Goal: Obtain resource: Download file/media

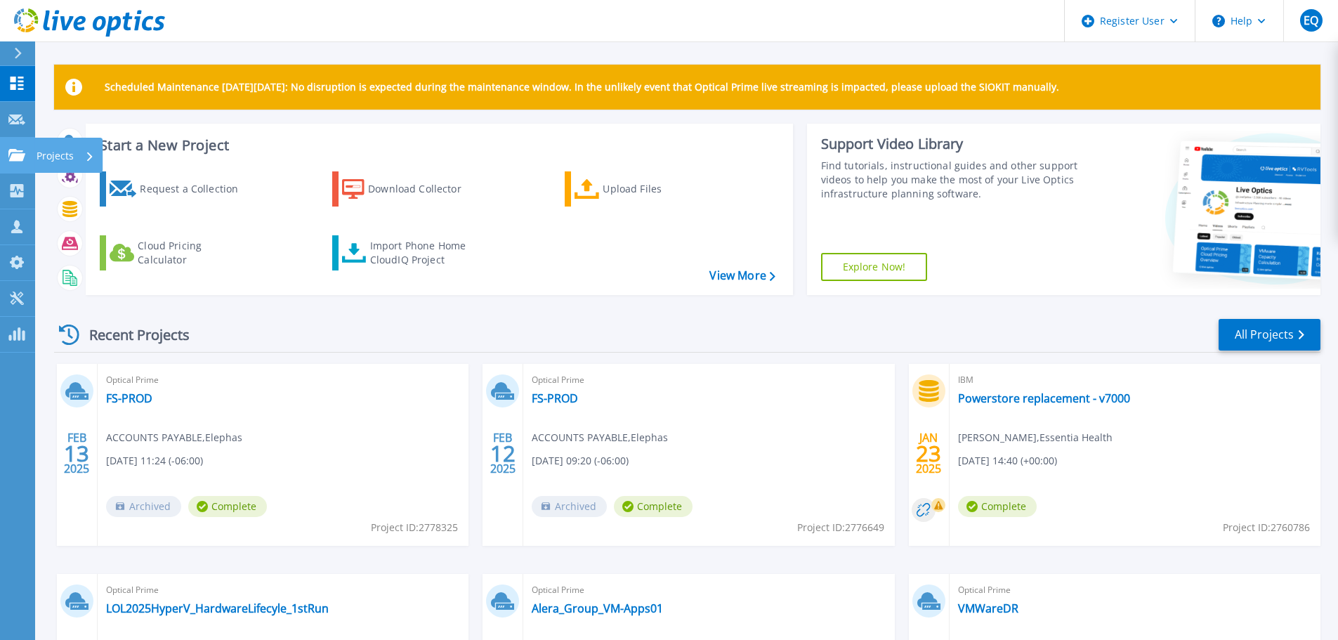
click at [58, 157] on p "Projects" at bounding box center [55, 156] width 37 height 37
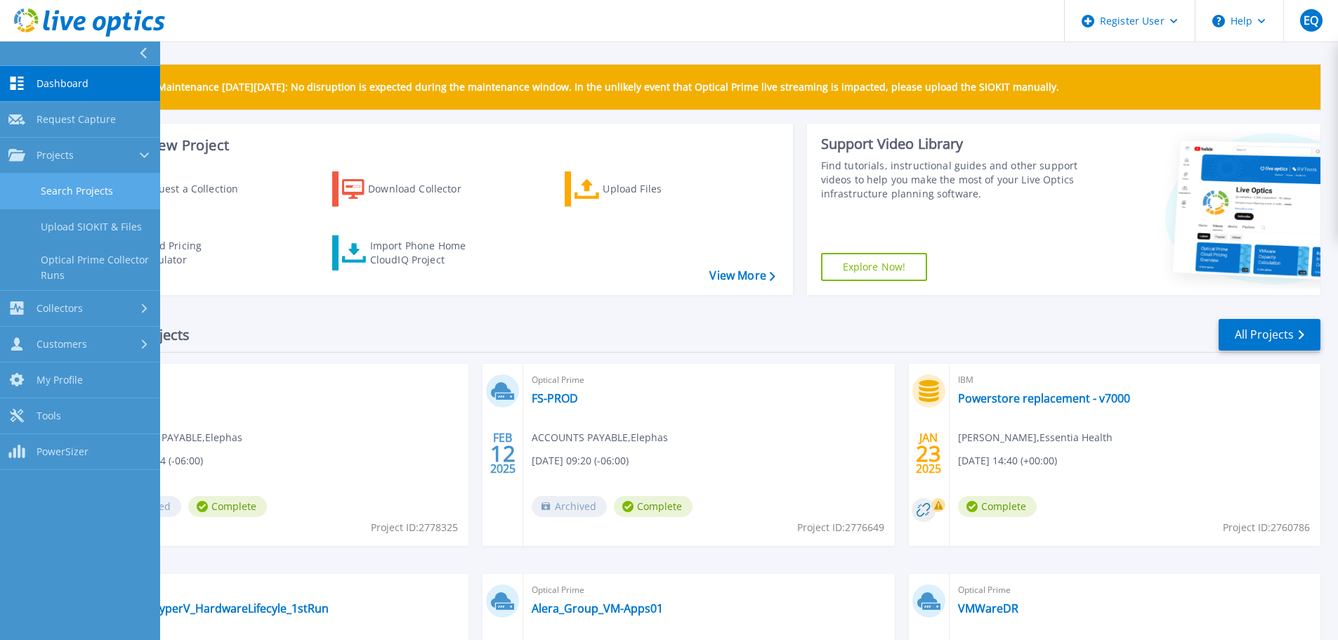
click at [82, 190] on link "Search Projects" at bounding box center [80, 192] width 160 height 36
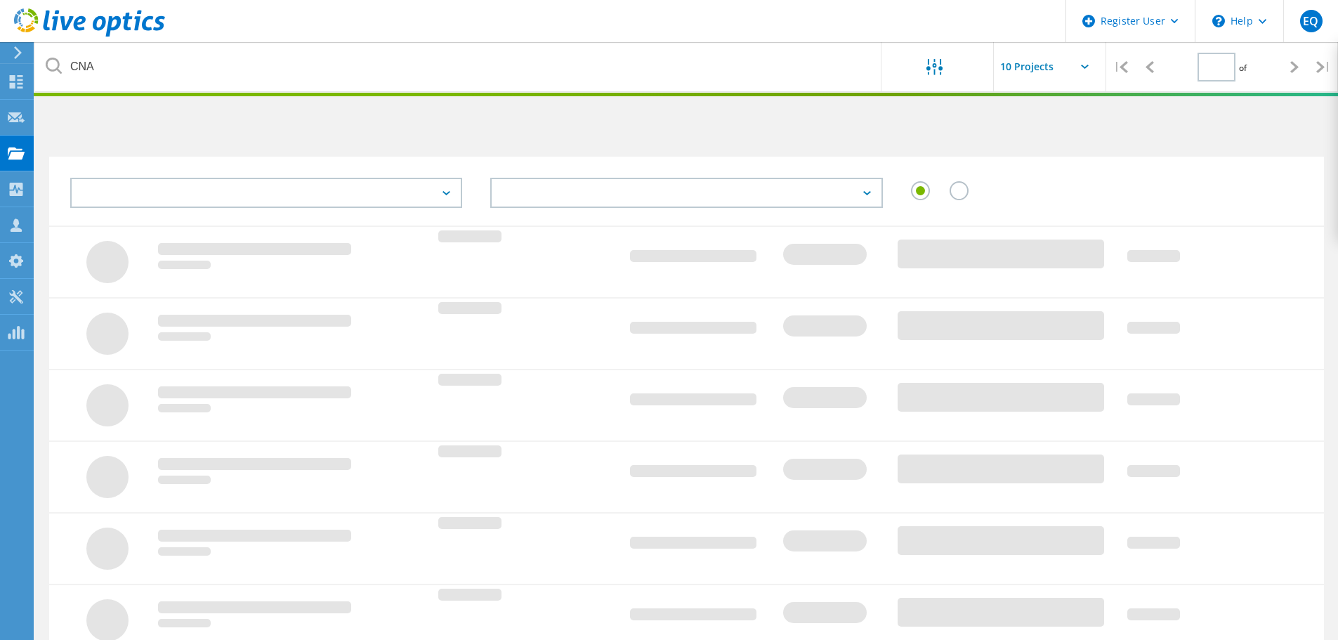
type input "1"
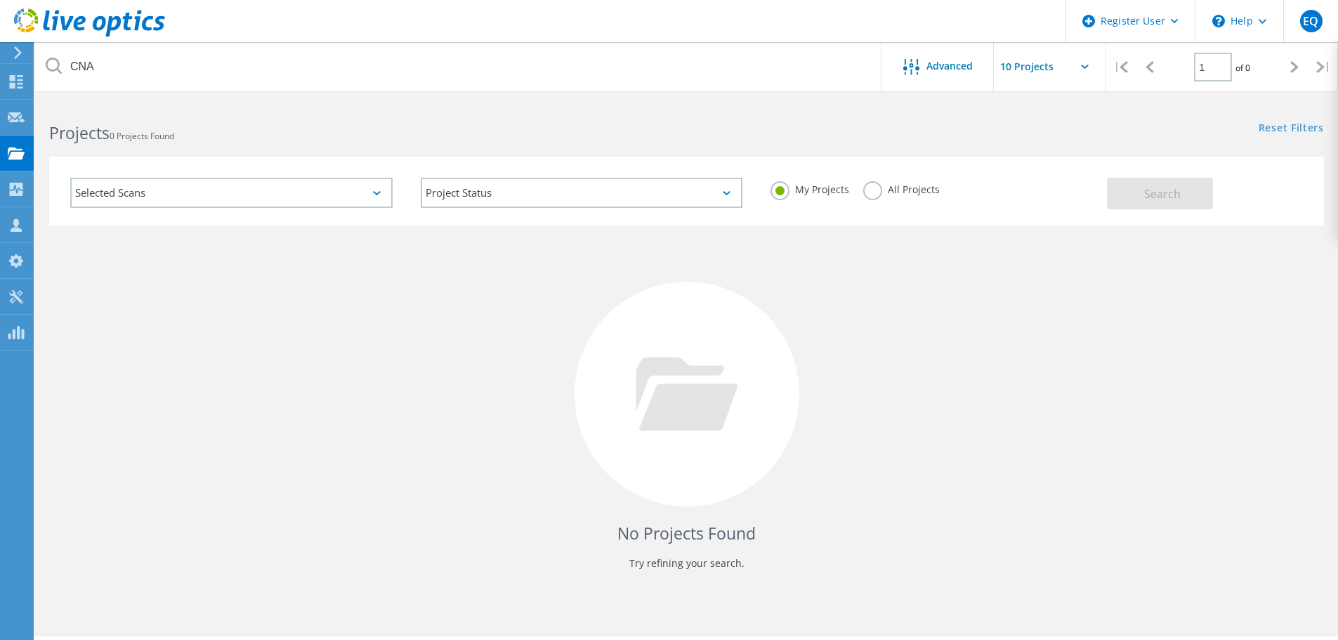
click at [874, 189] on label "All Projects" at bounding box center [901, 187] width 77 height 13
click at [0, 0] on input "All Projects" at bounding box center [0, 0] width 0 height 0
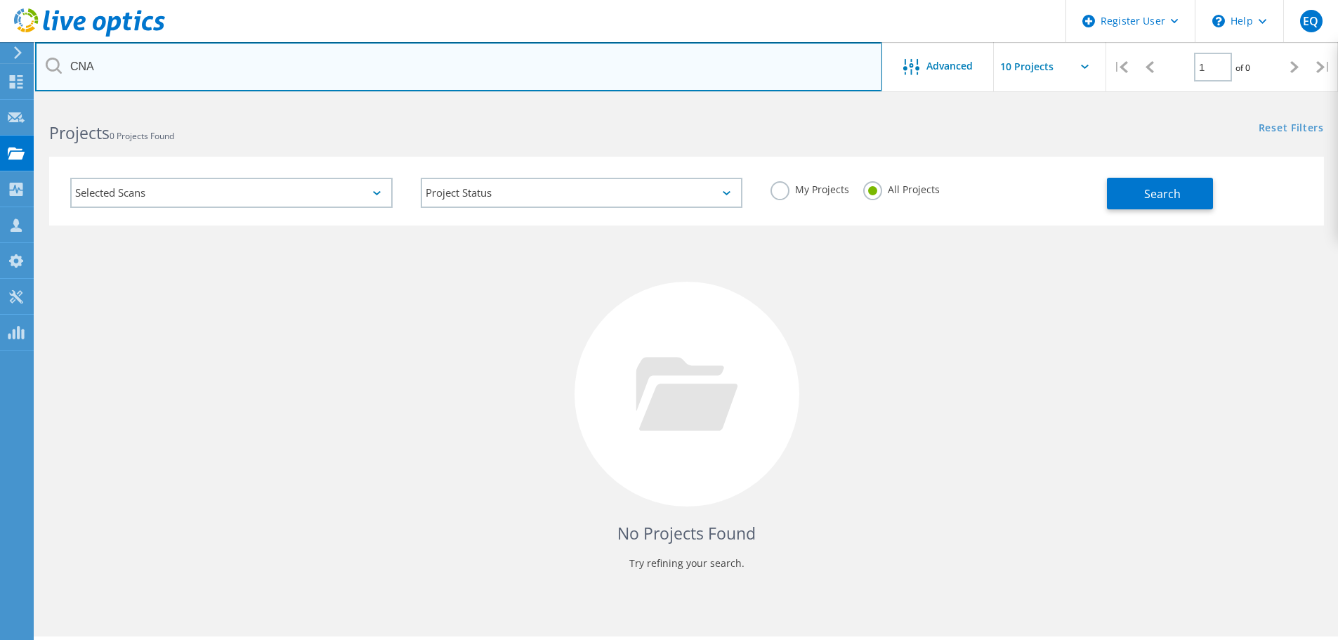
click at [431, 64] on input "CNA" at bounding box center [458, 66] width 847 height 49
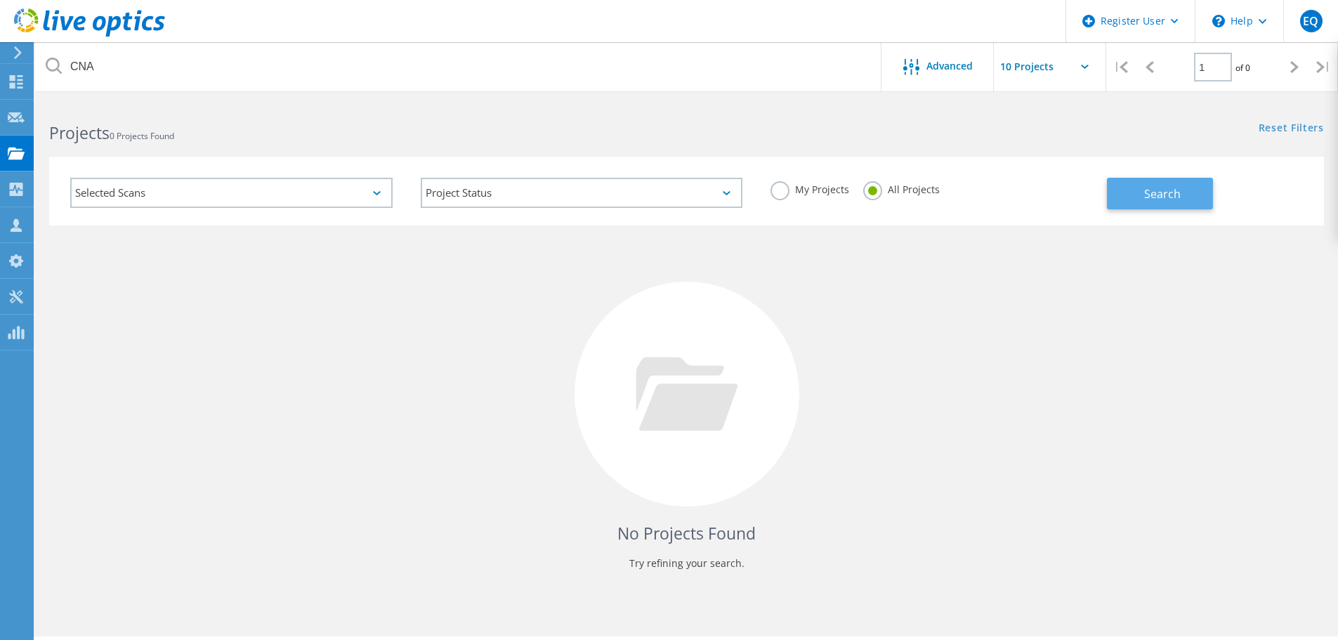
click at [1132, 194] on button "Search" at bounding box center [1160, 194] width 106 height 32
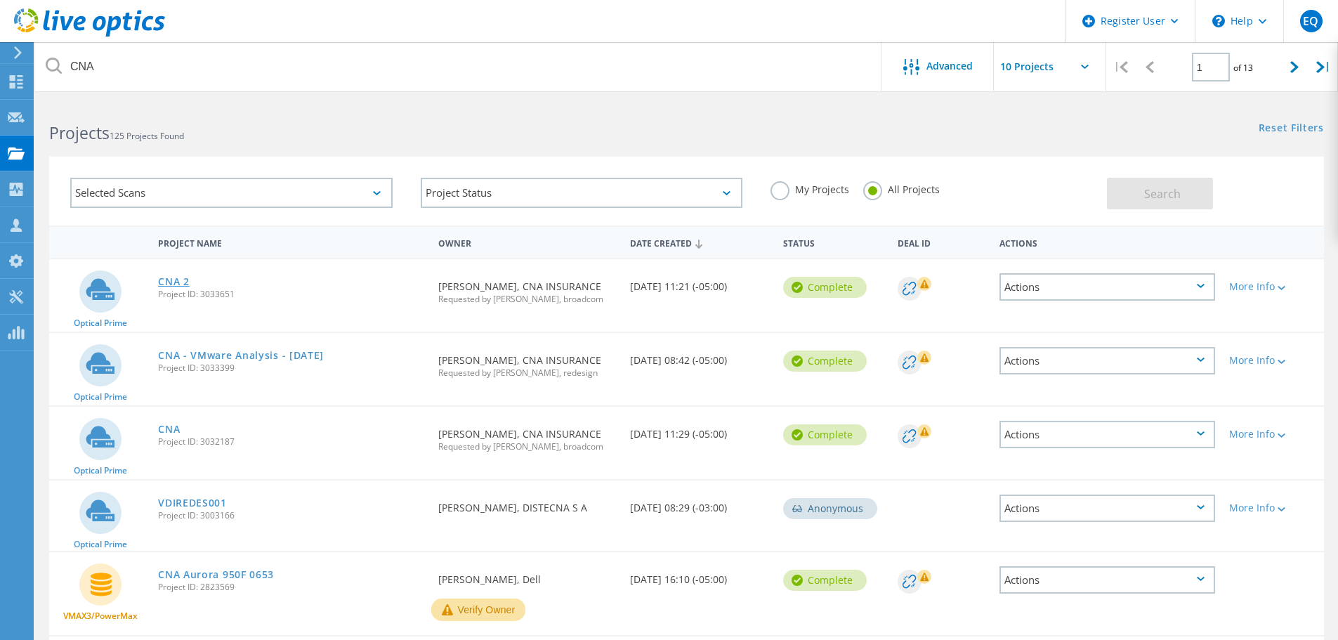
click at [178, 278] on link "CNA 2" at bounding box center [174, 282] width 32 height 10
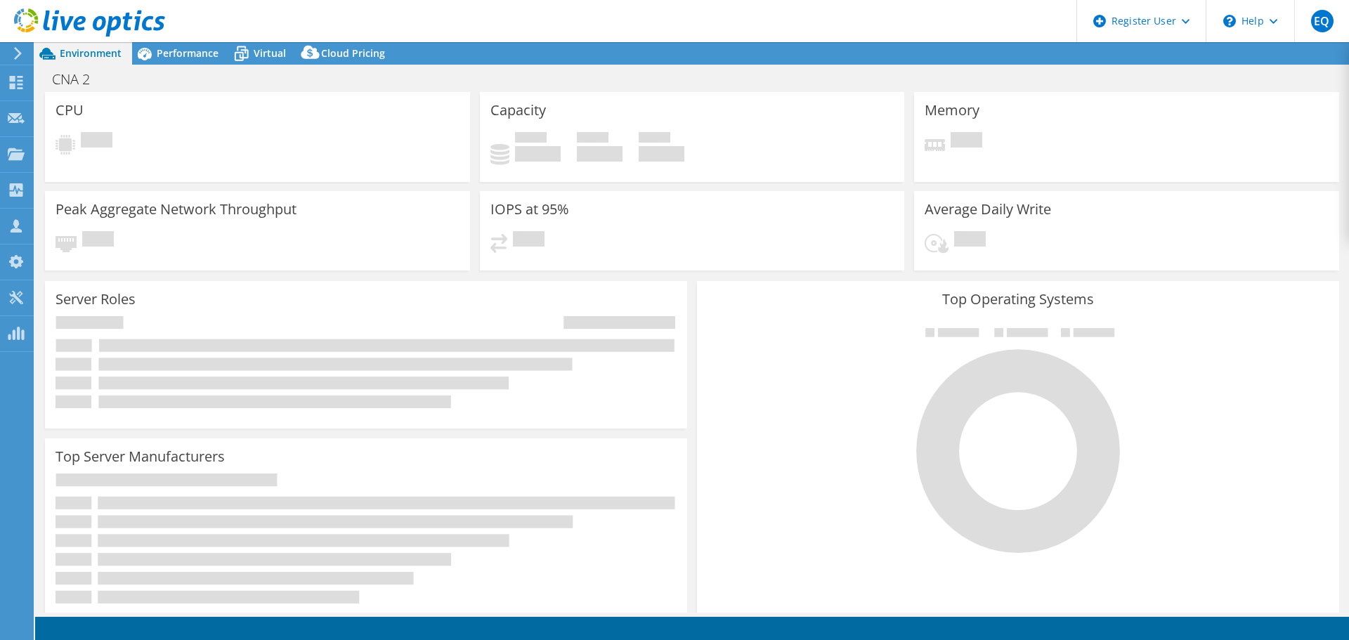
select select "USD"
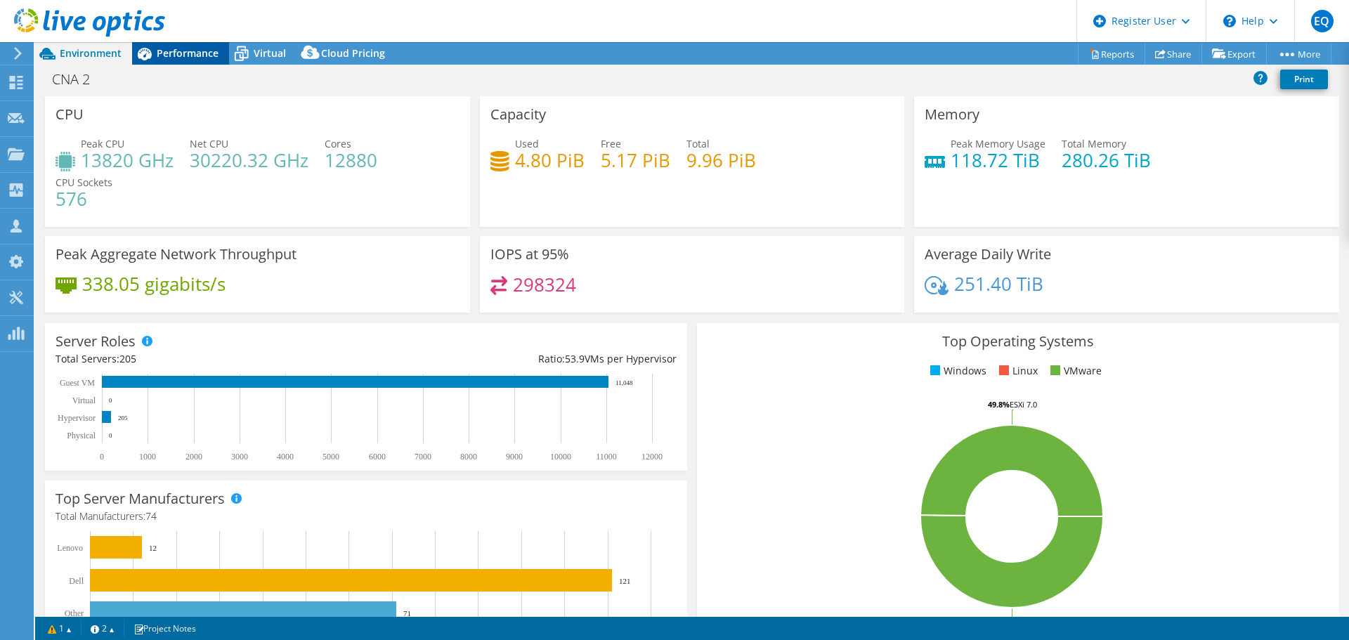
click at [184, 48] on span "Performance" at bounding box center [188, 52] width 62 height 13
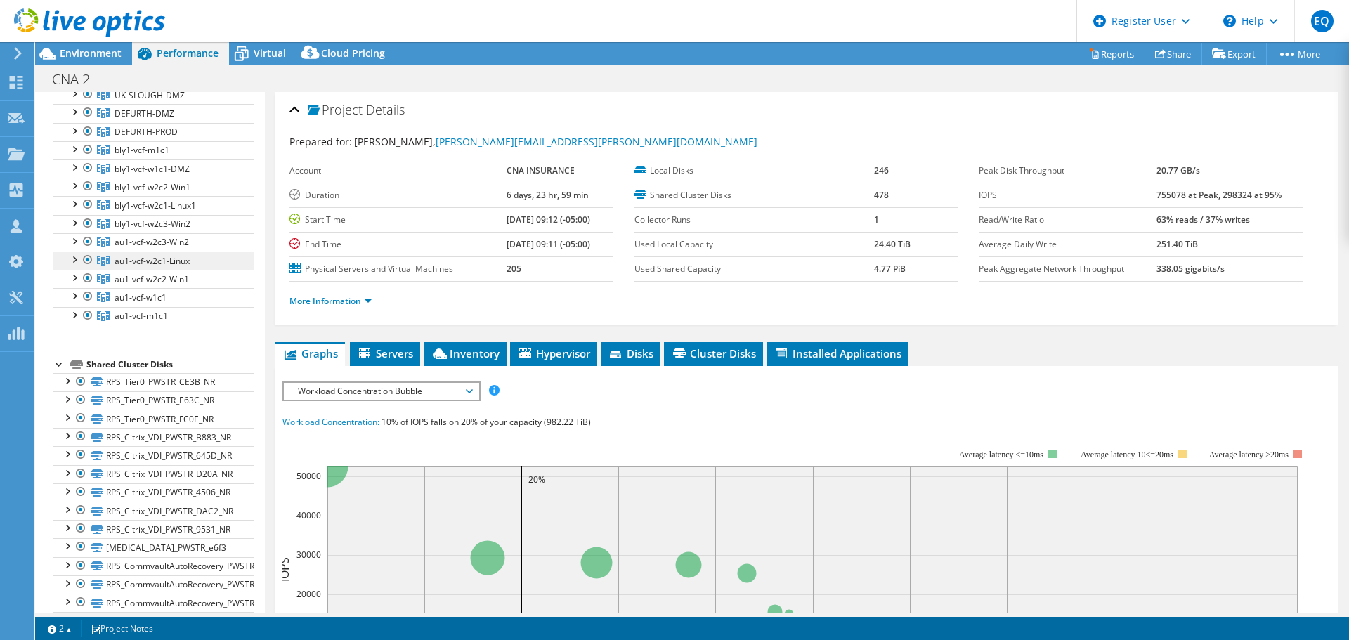
scroll to position [351, 0]
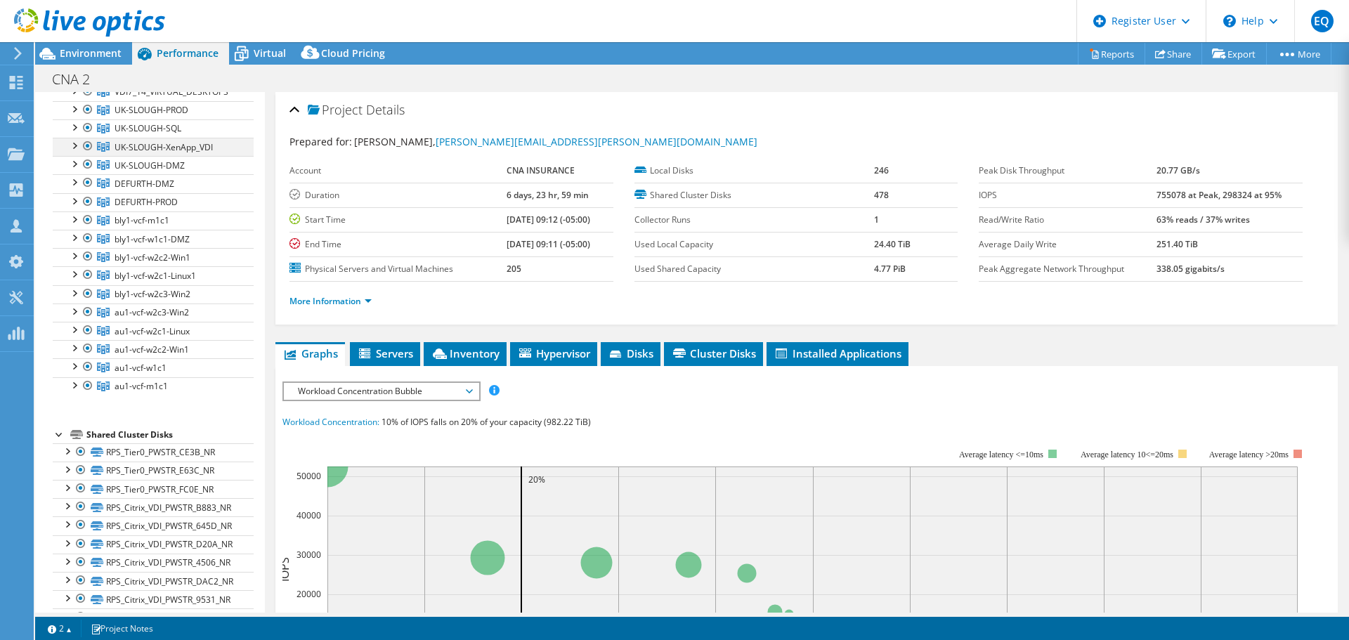
click at [86, 155] on div at bounding box center [88, 146] width 14 height 17
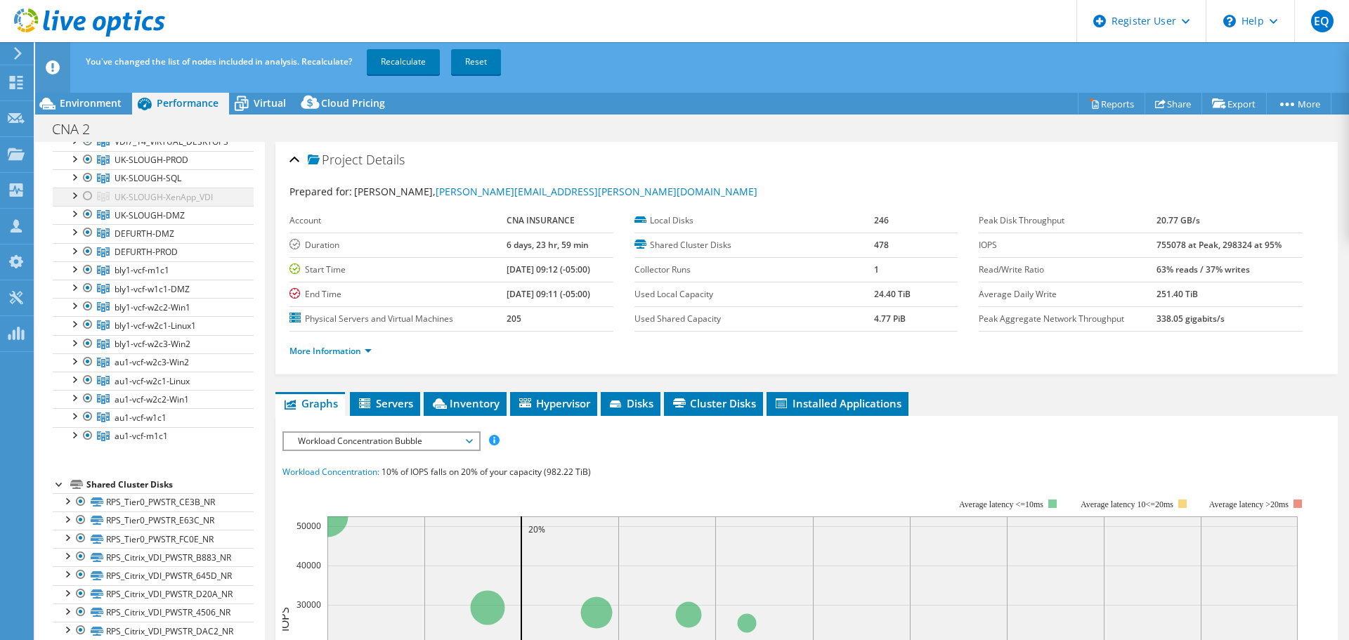
click at [90, 204] on div at bounding box center [88, 196] width 14 height 17
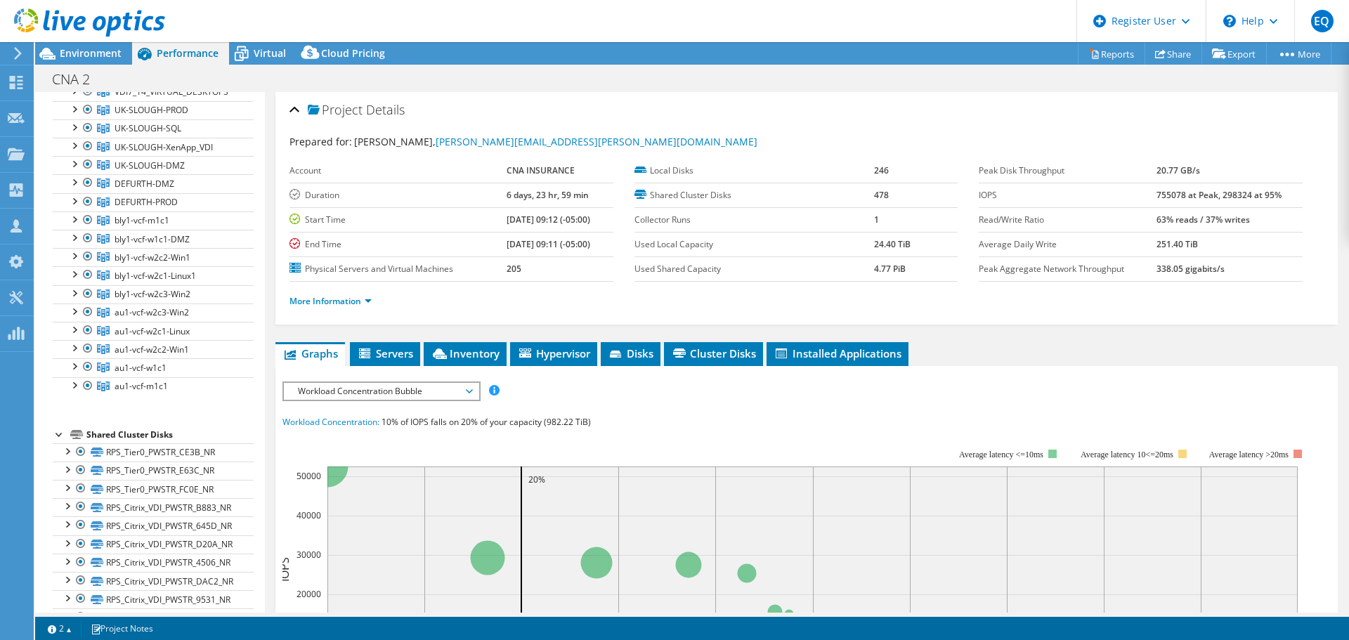
drag, startPoint x: 1286, startPoint y: 111, endPoint x: 1217, endPoint y: 102, distance: 69.4
click at [1283, 111] on div "Project Details" at bounding box center [806, 111] width 1034 height 30
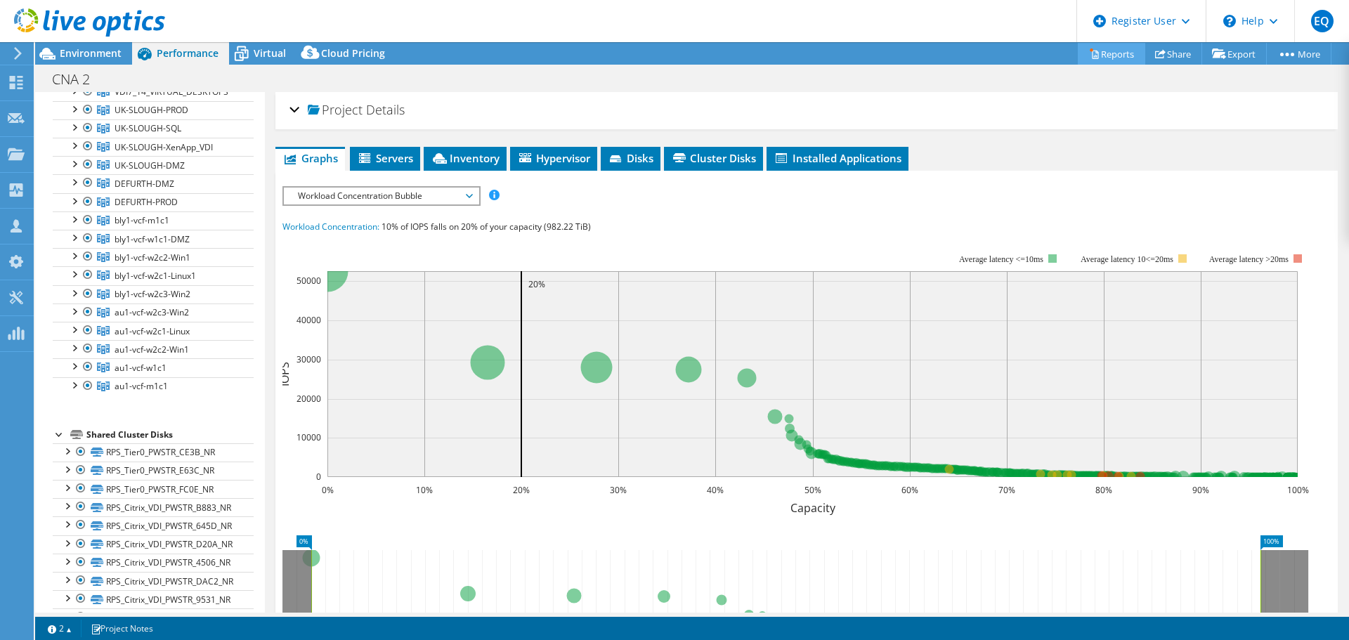
click at [1104, 52] on link "Reports" at bounding box center [1111, 54] width 67 height 22
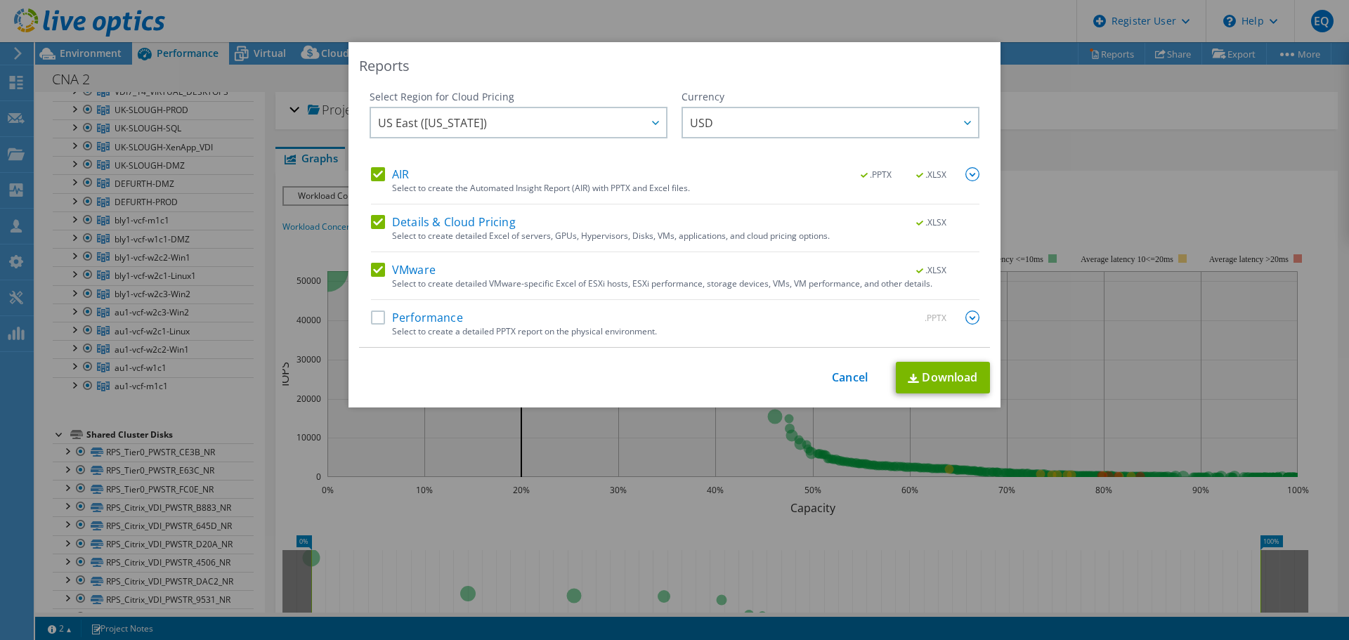
click at [376, 316] on label "Performance" at bounding box center [417, 317] width 92 height 14
click at [0, 0] on input "Performance" at bounding box center [0, 0] width 0 height 0
click at [940, 378] on link "Download" at bounding box center [943, 378] width 94 height 32
